Goal: Information Seeking & Learning: Learn about a topic

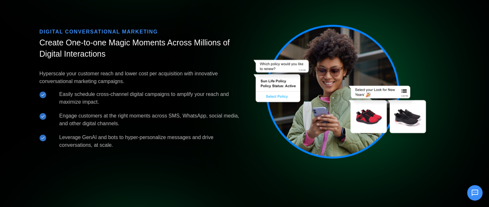
scroll to position [760, 0]
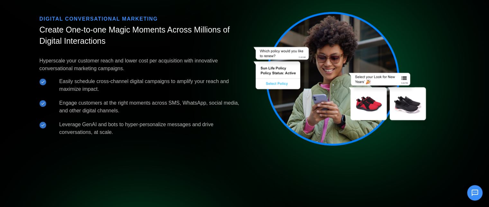
drag, startPoint x: 40, startPoint y: 61, endPoint x: 129, endPoint y: 67, distance: 88.7
click at [129, 67] on p "Hyperscale your customer reach and lower cost per acquisition with innovative c…" at bounding box center [140, 64] width 201 height 15
click at [61, 66] on p "Hyperscale your customer reach and lower cost per acquisition with innovative c…" at bounding box center [140, 64] width 201 height 15
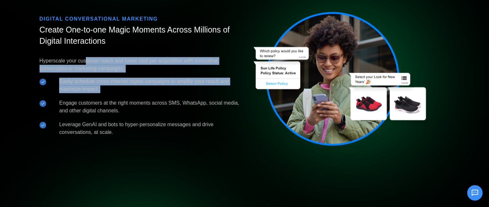
drag, startPoint x: 40, startPoint y: 58, endPoint x: 131, endPoint y: 95, distance: 98.1
click at [131, 95] on div "Hyperscale your customer reach and lower cost per acquisition with innovative c…" at bounding box center [140, 96] width 201 height 79
copy div "Hyperscale your customer reach and lower cost per acquisition with innovative c…"
click at [116, 106] on li "Engage customers at the right moments across SMS, WhatsApp, social media, and o…" at bounding box center [140, 106] width 201 height 15
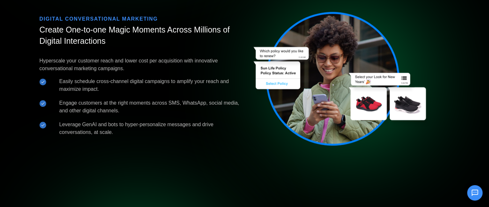
drag, startPoint x: 61, startPoint y: 102, endPoint x: 192, endPoint y: 144, distance: 136.8
click at [192, 144] on div "DIGITAL CONVERSATIONAL MARKETING Create One-to-one Magic Moments Across Million…" at bounding box center [245, 78] width 418 height 185
copy ul "ngage customers at the right moments across SMS, WhatsApp, social media, and ot…"
